Goal: Information Seeking & Learning: Find specific fact

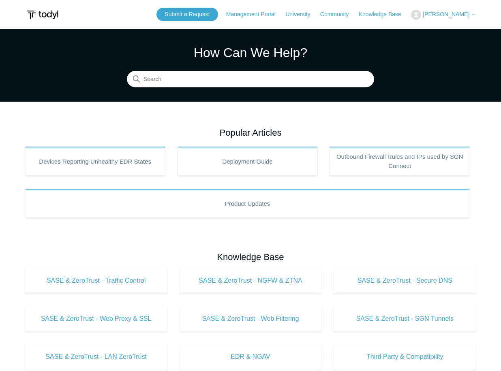
click at [450, 14] on span "[PERSON_NAME]" at bounding box center [446, 14] width 47 height 6
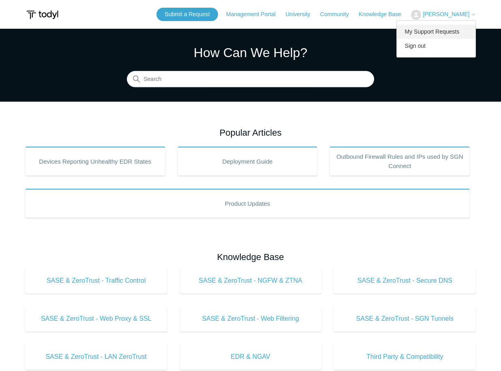
click at [444, 28] on link "My Support Requests" at bounding box center [436, 32] width 79 height 14
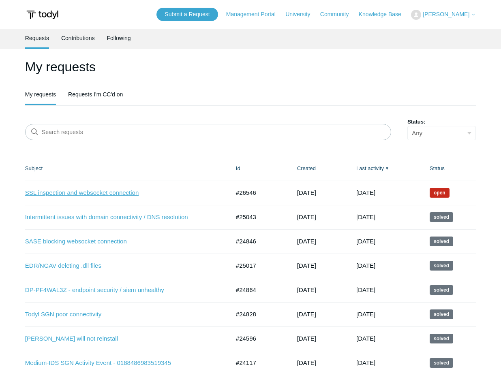
click at [94, 188] on link "SSL inspection and websocket connection" at bounding box center [121, 192] width 193 height 9
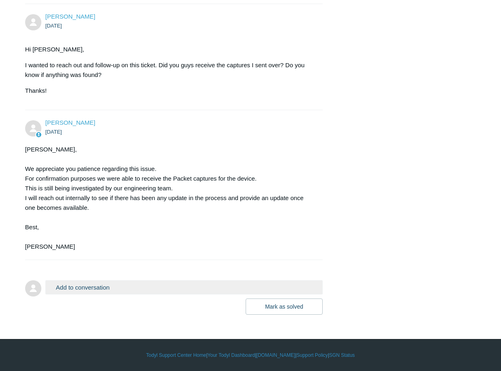
scroll to position [912, 0]
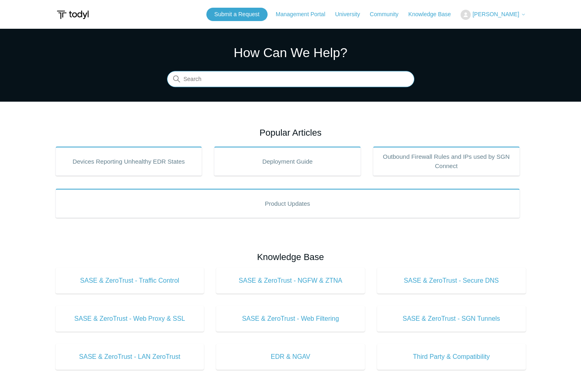
click at [269, 76] on input "Search" at bounding box center [290, 79] width 247 height 16
type input "reclaim"
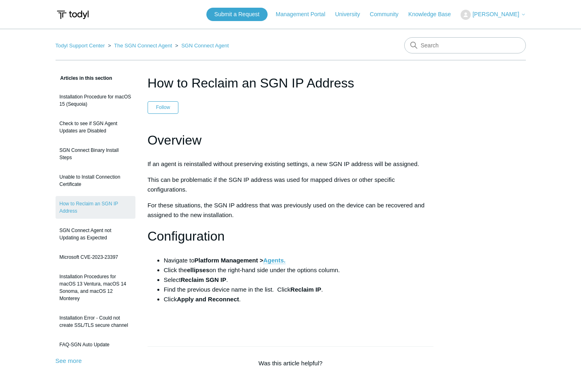
click at [267, 172] on div "Overview If an agent is reinstalled without preserving existing settings, a new…" at bounding box center [291, 226] width 286 height 192
drag, startPoint x: 464, startPoint y: 78, endPoint x: 399, endPoint y: 47, distance: 72.0
click at [464, 78] on div "Articles in this section Installation Procedure for macOS 15 (Sequoia) Check to…" at bounding box center [291, 349] width 470 height 553
click at [316, 195] on div "Overview If an agent is reinstalled without preserving existing settings, a new…" at bounding box center [291, 226] width 286 height 192
click at [352, 79] on h1 "How to Reclaim an SGN IP Address" at bounding box center [291, 82] width 286 height 19
